Goal: Information Seeking & Learning: Learn about a topic

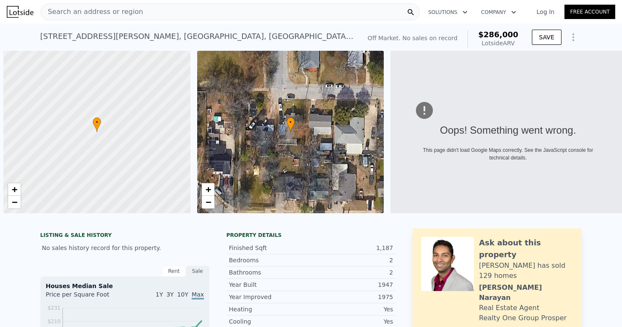
scroll to position [0, 3]
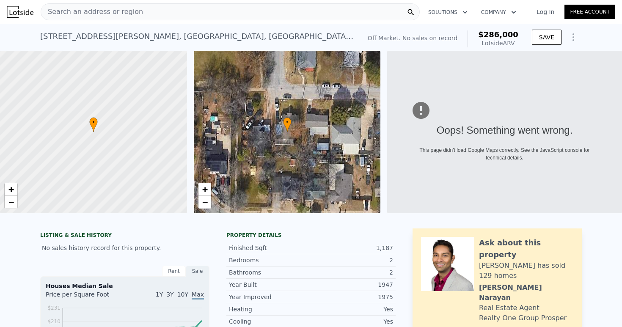
click at [317, 9] on div "Search an address or region" at bounding box center [230, 11] width 379 height 17
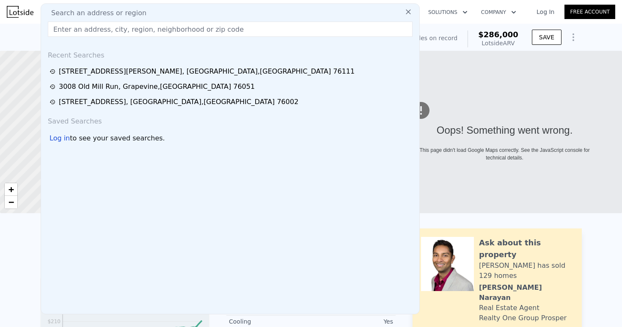
type input "$ 287,000"
type input "$ 29,999"
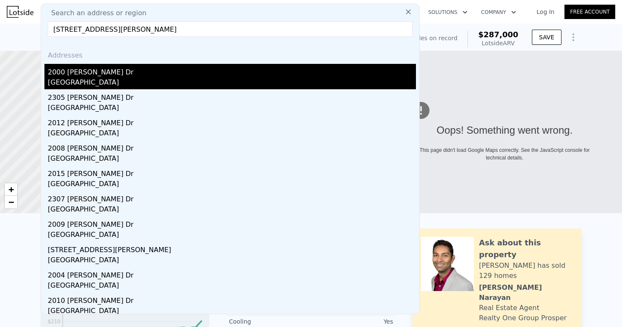
type input "[STREET_ADDRESS][PERSON_NAME]"
click at [169, 71] on div "2000 [PERSON_NAME] Dr" at bounding box center [232, 71] width 368 height 14
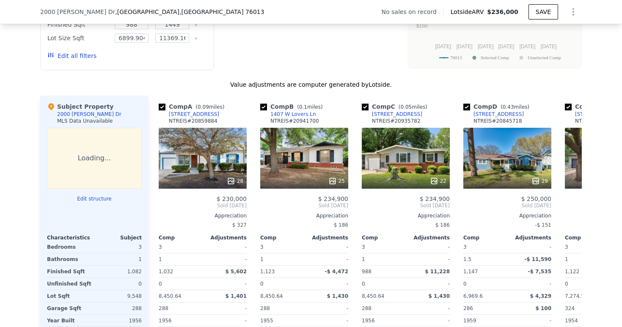
scroll to position [749, 0]
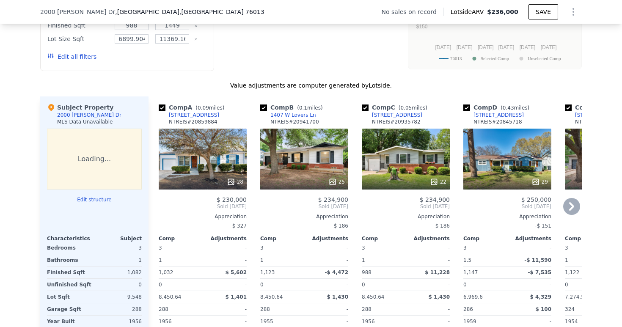
click at [573, 208] on icon at bounding box center [571, 206] width 17 height 17
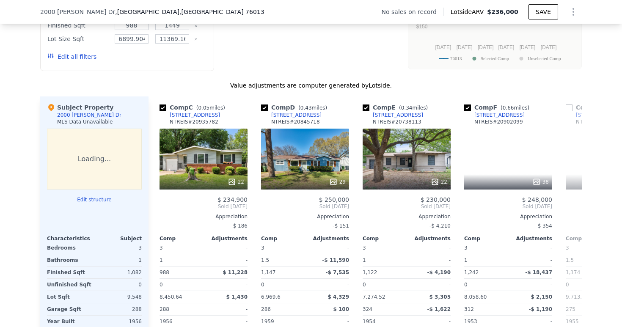
scroll to position [0, 203]
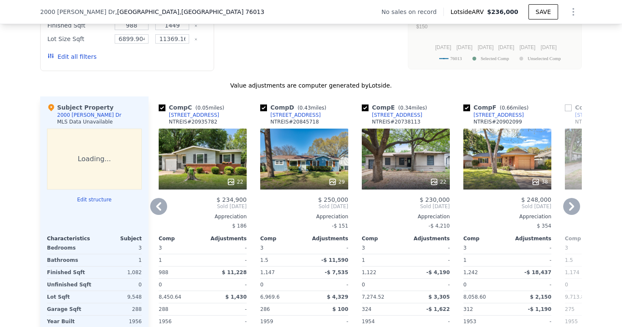
click at [574, 205] on icon at bounding box center [571, 206] width 17 height 17
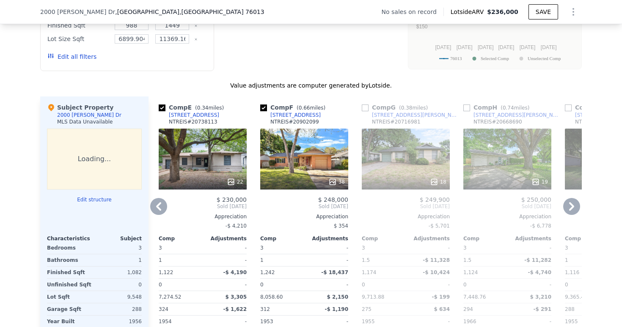
click at [574, 205] on icon at bounding box center [571, 206] width 17 height 17
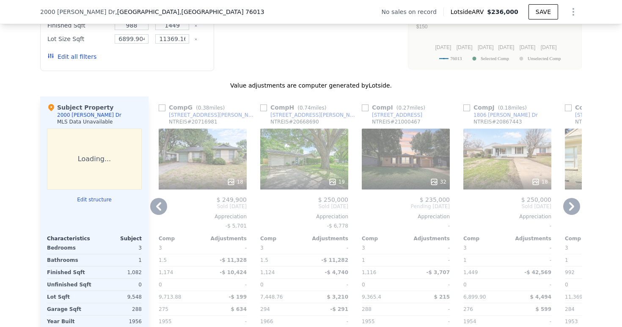
click at [574, 205] on icon at bounding box center [571, 206] width 17 height 17
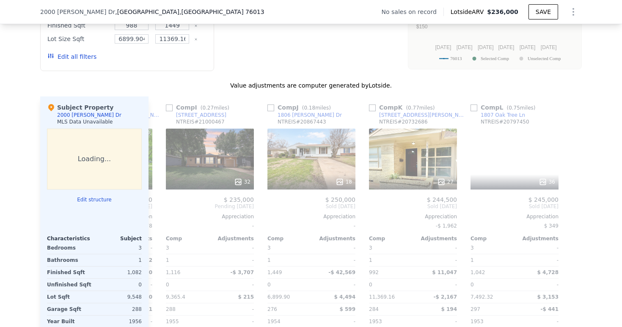
scroll to position [0, 805]
